Goal: Task Accomplishment & Management: Manage account settings

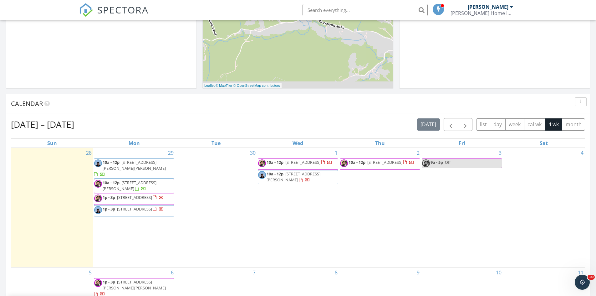
scroll to position [188, 0]
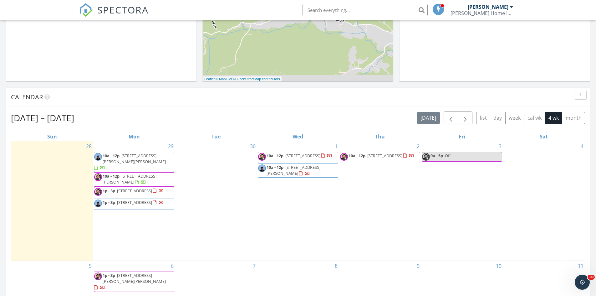
click at [156, 173] on span "[STREET_ADDRESS][PERSON_NAME]" at bounding box center [130, 179] width 54 height 12
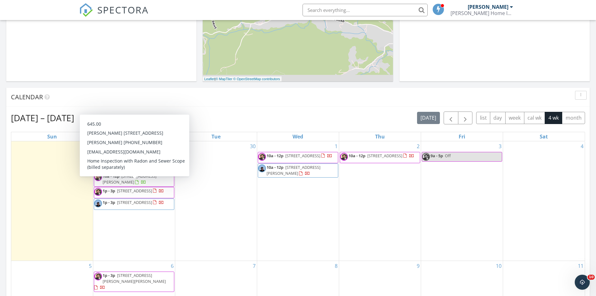
drag, startPoint x: 159, startPoint y: 180, endPoint x: 160, endPoint y: 189, distance: 9.1
click at [160, 189] on span "1p - 3p 11224 SW Pintail Loop, Beaverton 97007" at bounding box center [129, 192] width 70 height 9
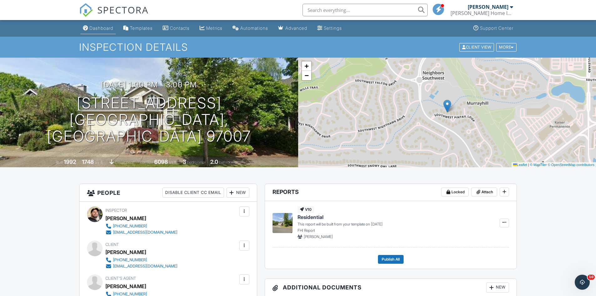
click at [96, 26] on div "Dashboard" at bounding box center [101, 27] width 24 height 5
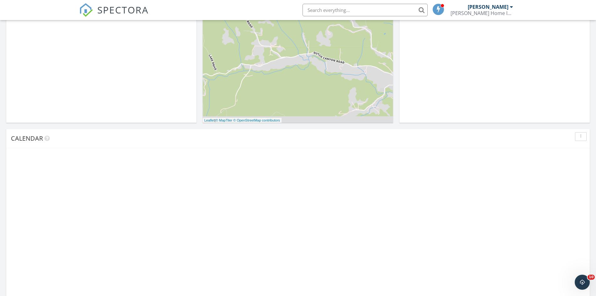
scroll to position [156, 0]
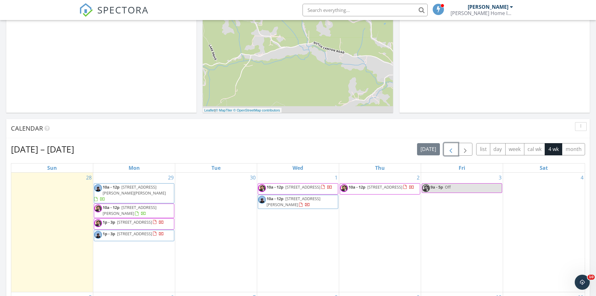
click at [452, 149] on span "button" at bounding box center [451, 149] width 8 height 8
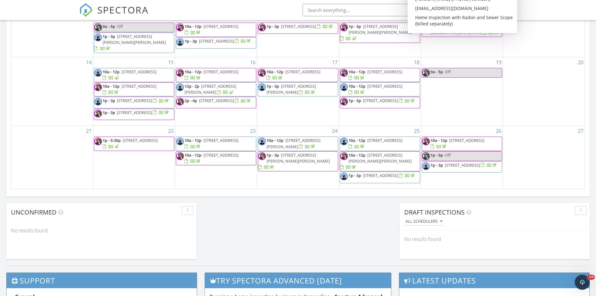
scroll to position [407, 0]
